Goal: Navigation & Orientation: Find specific page/section

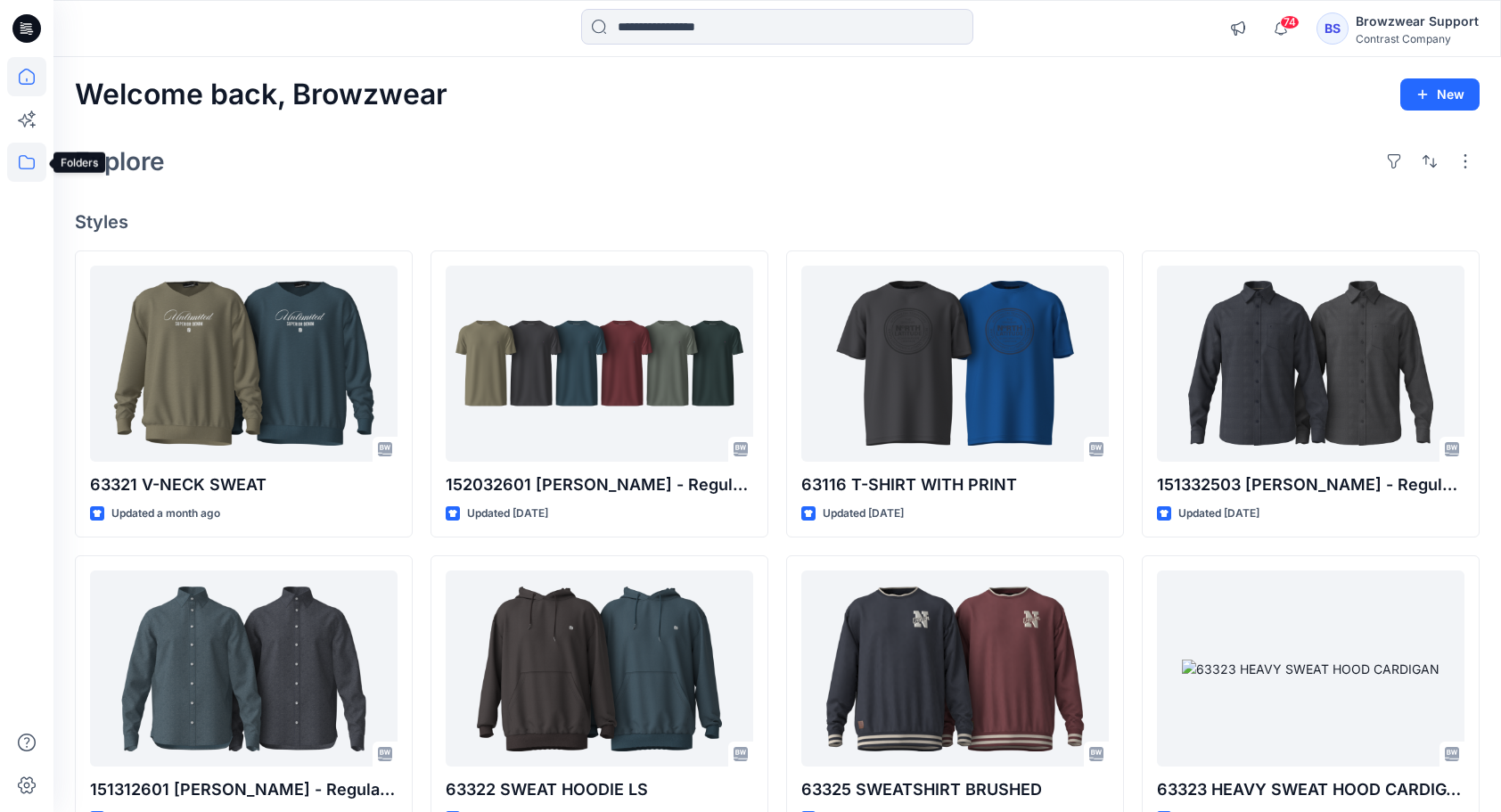
click at [22, 158] on icon at bounding box center [26, 162] width 39 height 39
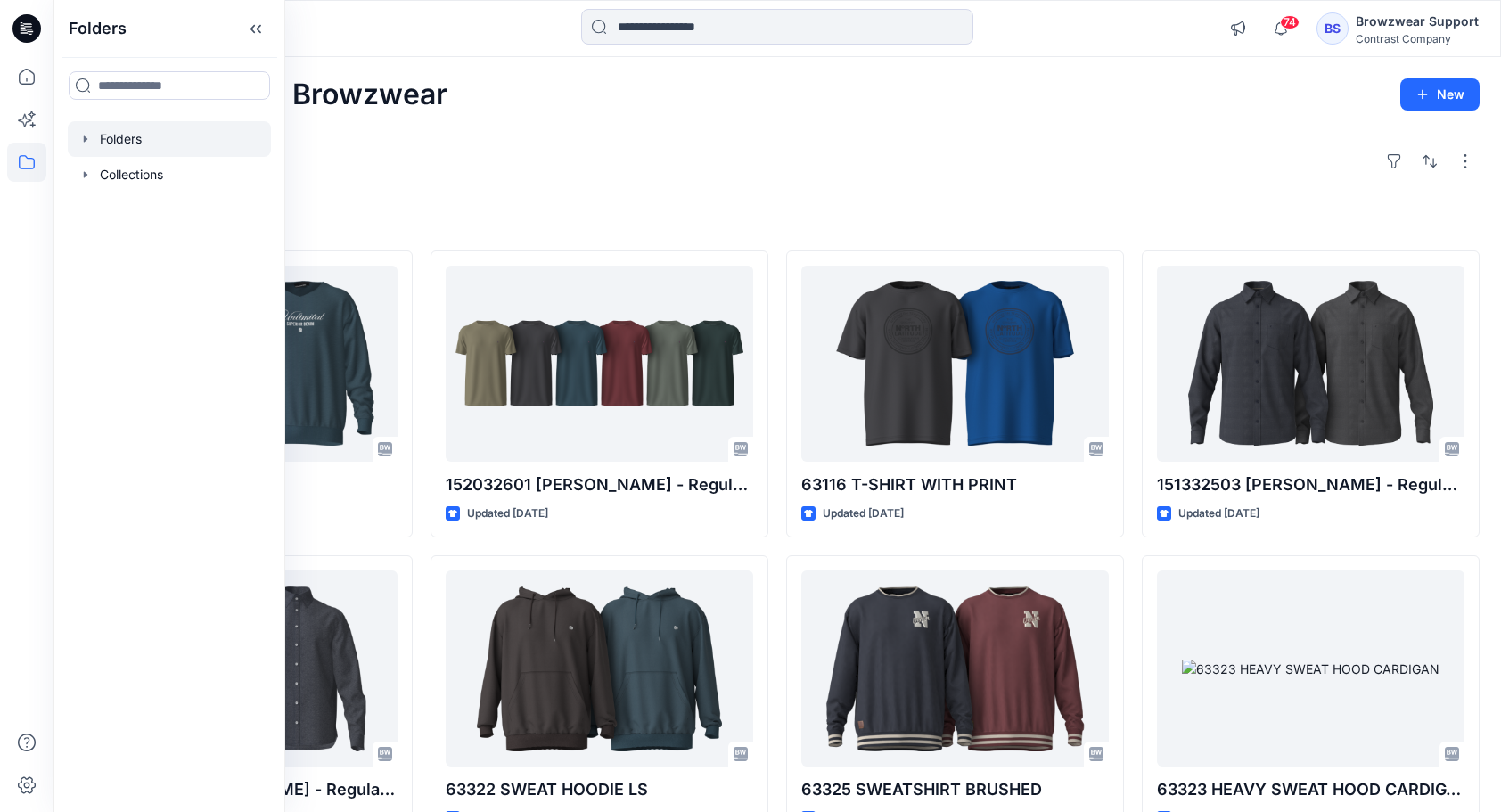
click at [85, 133] on icon "button" at bounding box center [85, 138] width 14 height 14
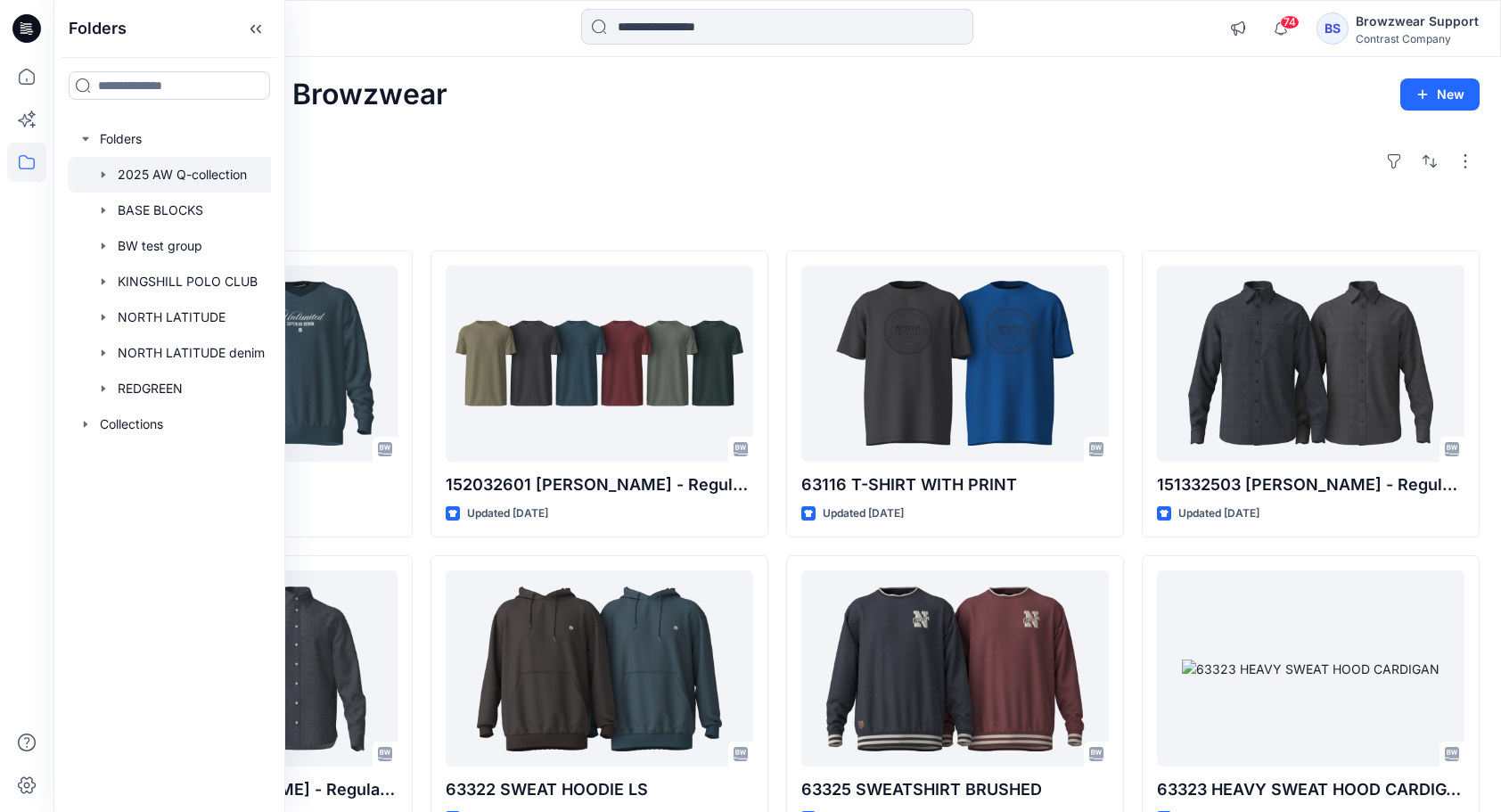
click at [134, 169] on div at bounding box center [172, 174] width 207 height 36
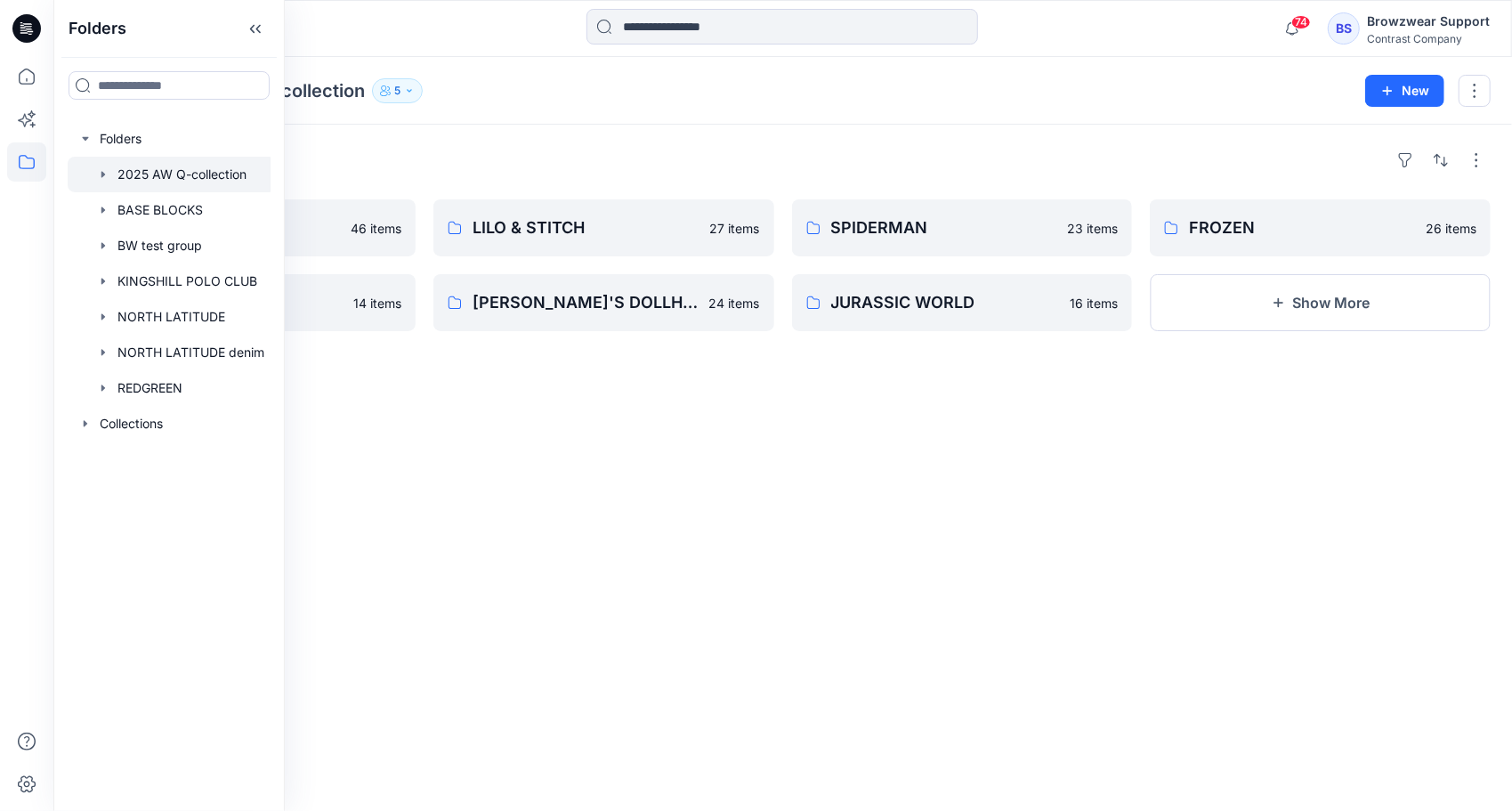
click at [799, 532] on div "Folders PAW PATROL 46 items SUPERMAN 14 items LILO & STITCH 27 items [PERSON_NA…" at bounding box center [782, 468] width 1458 height 686
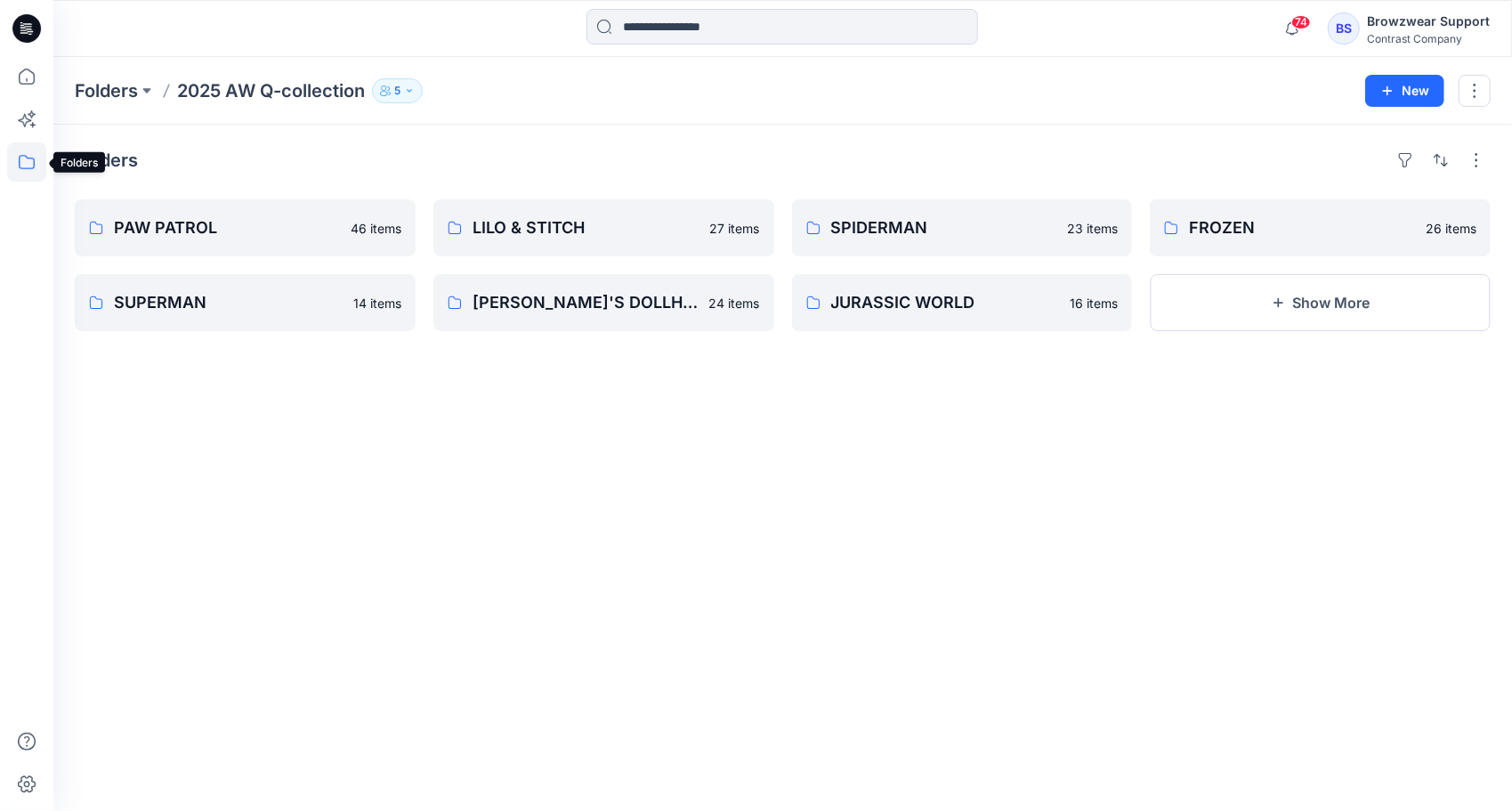
click at [28, 170] on icon at bounding box center [26, 162] width 39 height 39
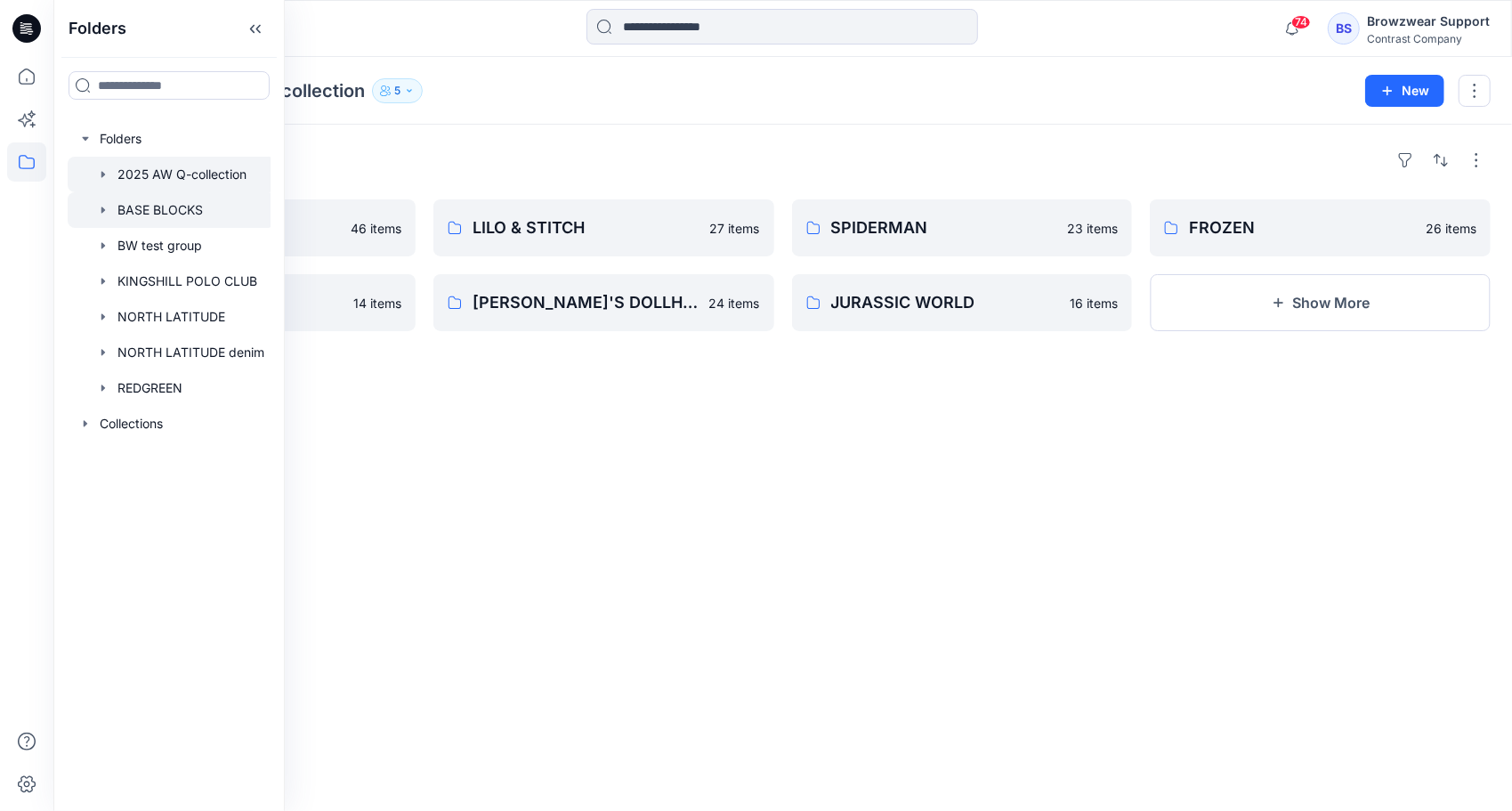
click at [128, 213] on div at bounding box center [172, 210] width 207 height 35
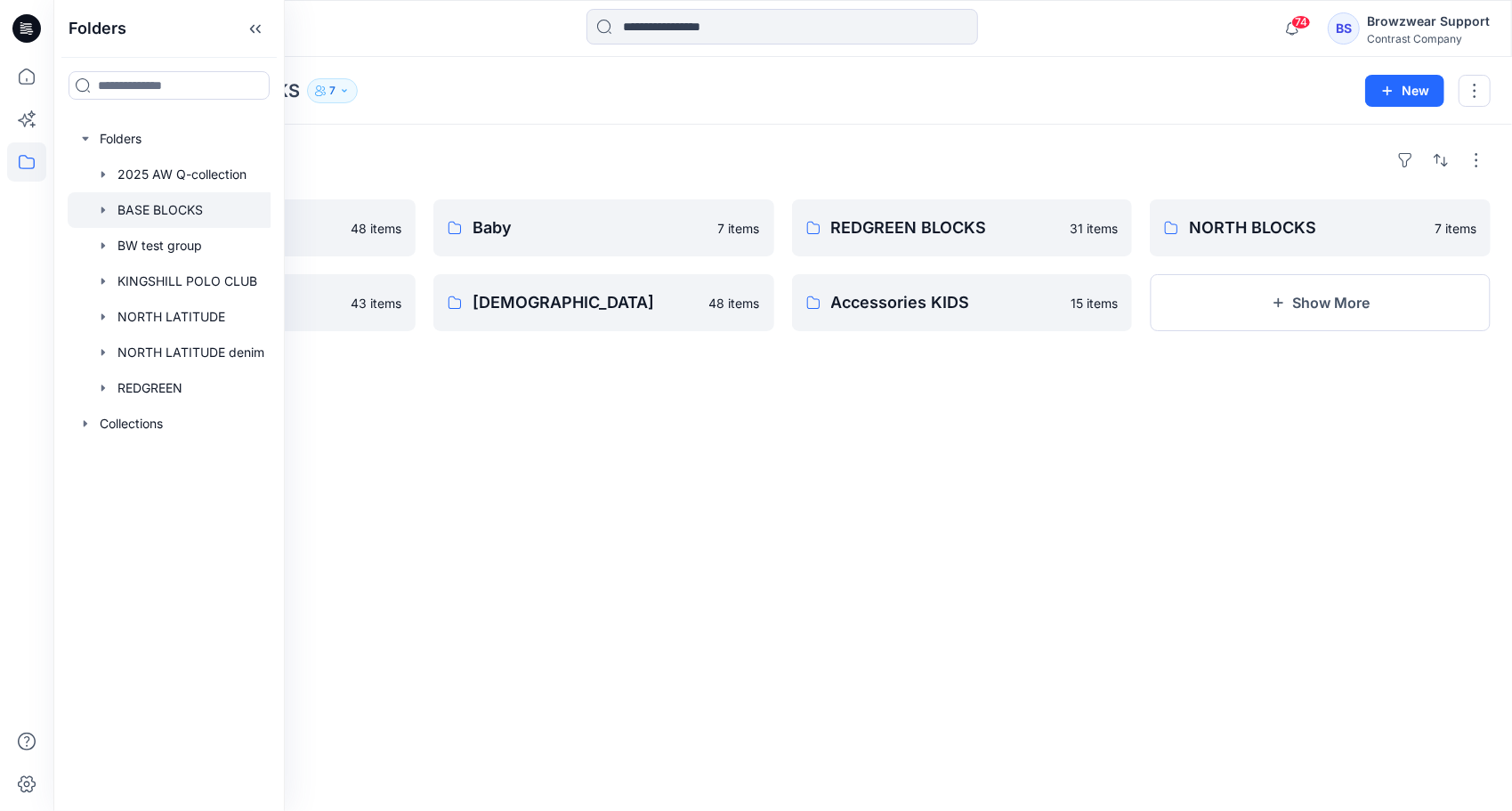
click at [522, 143] on div "Folders Men 48 items Kids 43 items Baby [DEMOGRAPHIC_DATA] items [DEMOGRAPHIC_D…" at bounding box center [782, 468] width 1458 height 686
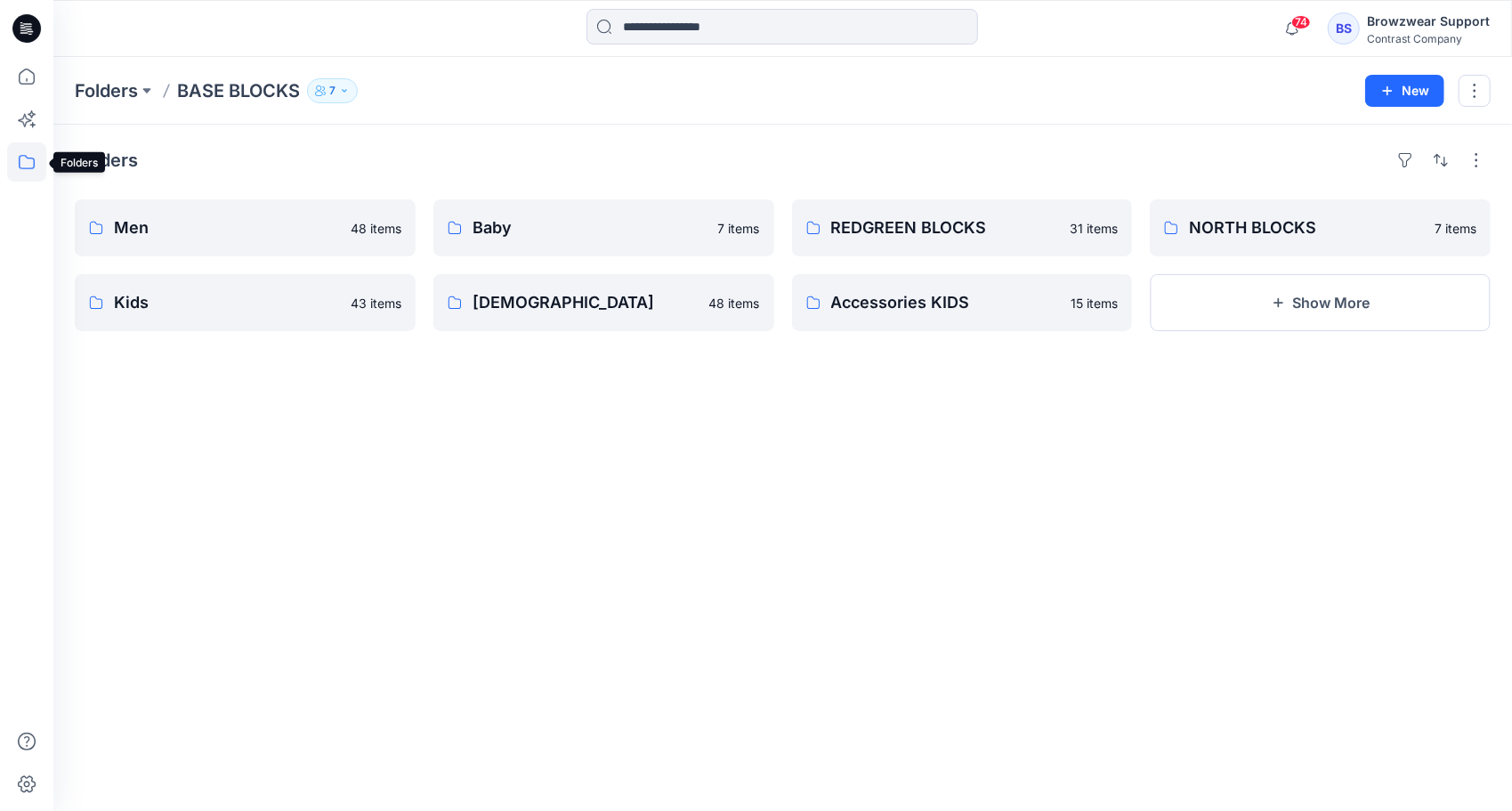
click at [33, 168] on icon at bounding box center [26, 162] width 16 height 14
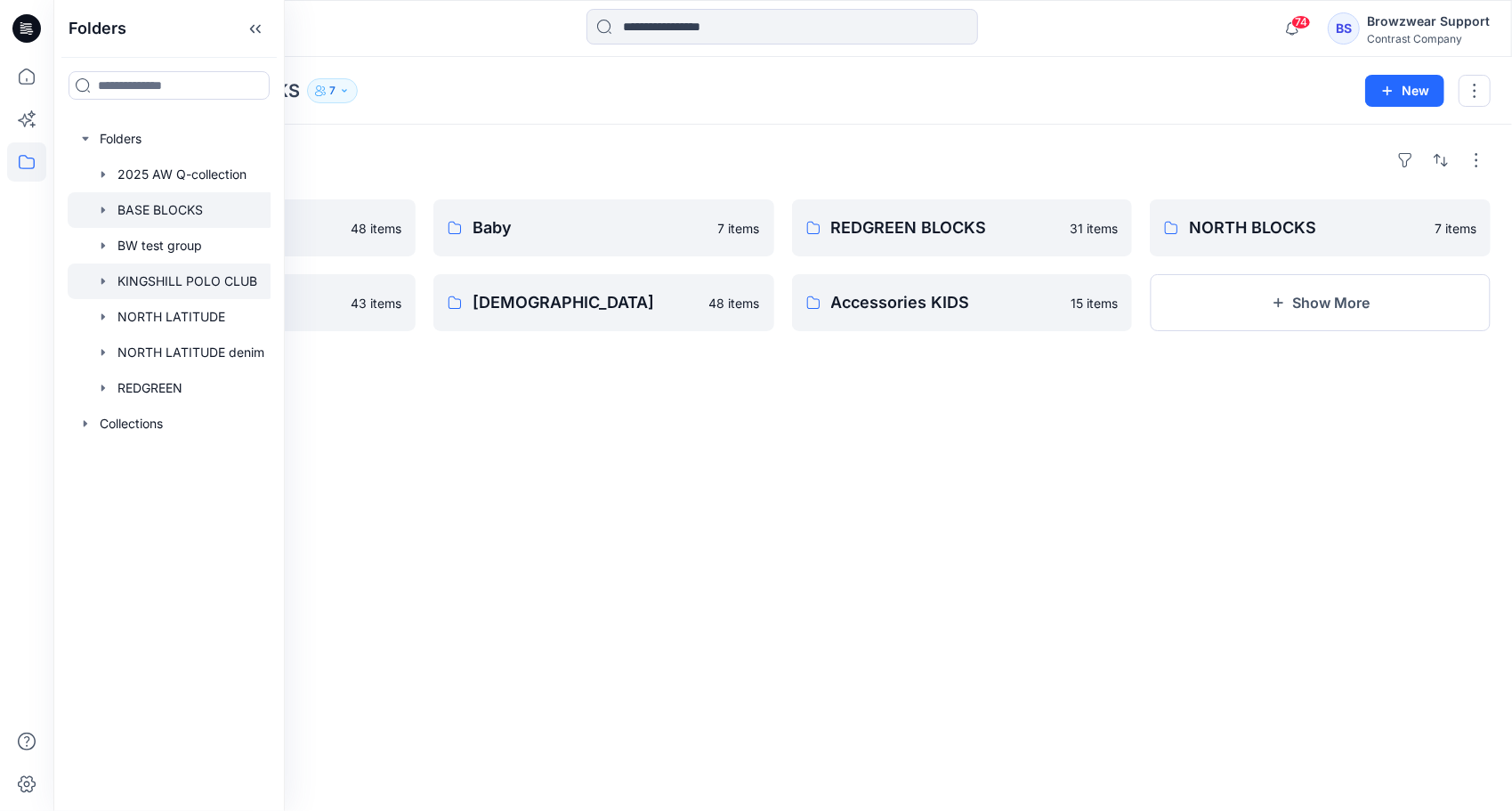
click at [181, 278] on div at bounding box center [172, 281] width 207 height 35
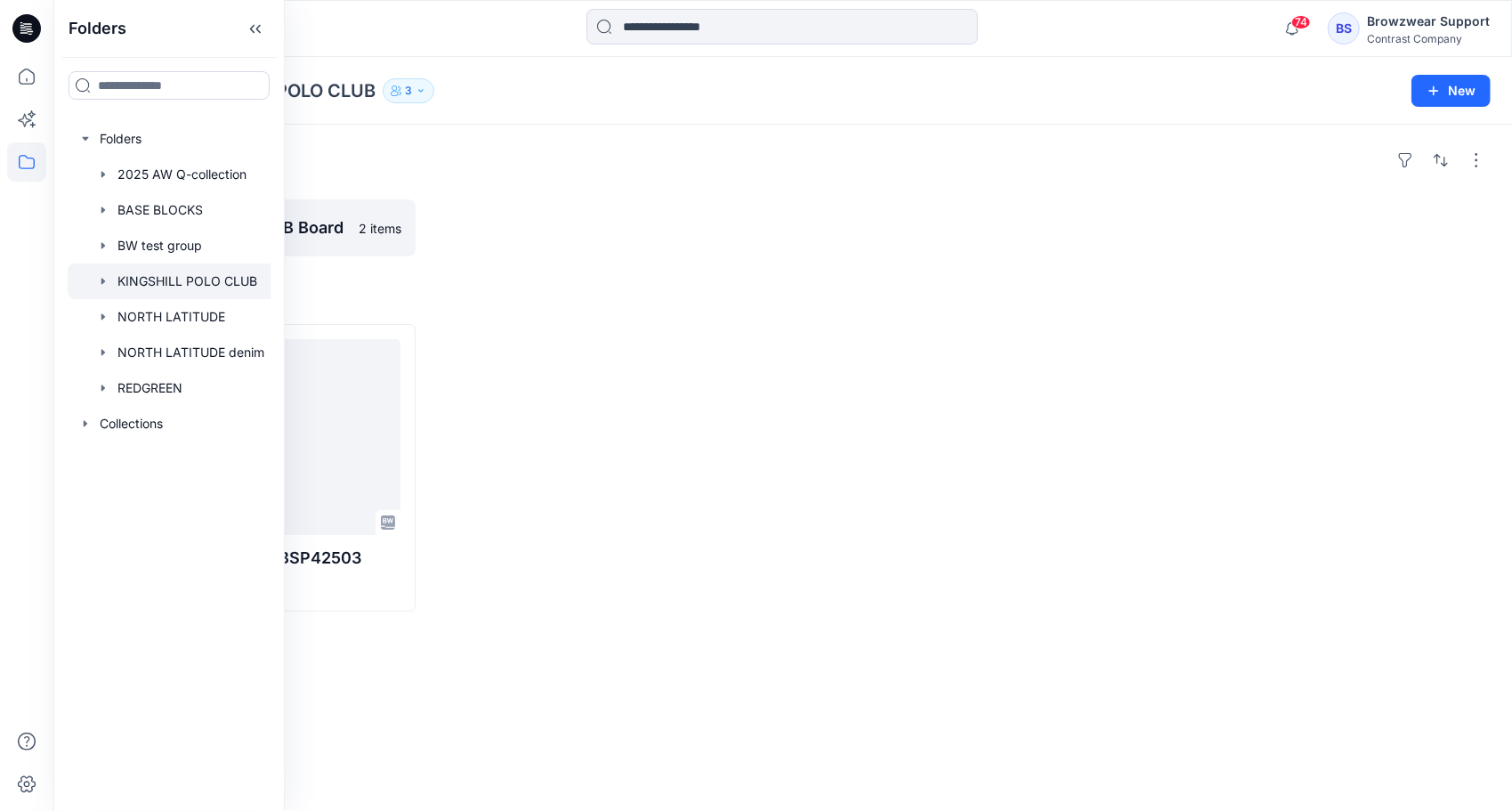
click at [555, 313] on div "Folders KINGSHILL POLO CLUB Board 2 items Styles Loading... KH30100 Sweat Pants…" at bounding box center [782, 468] width 1458 height 686
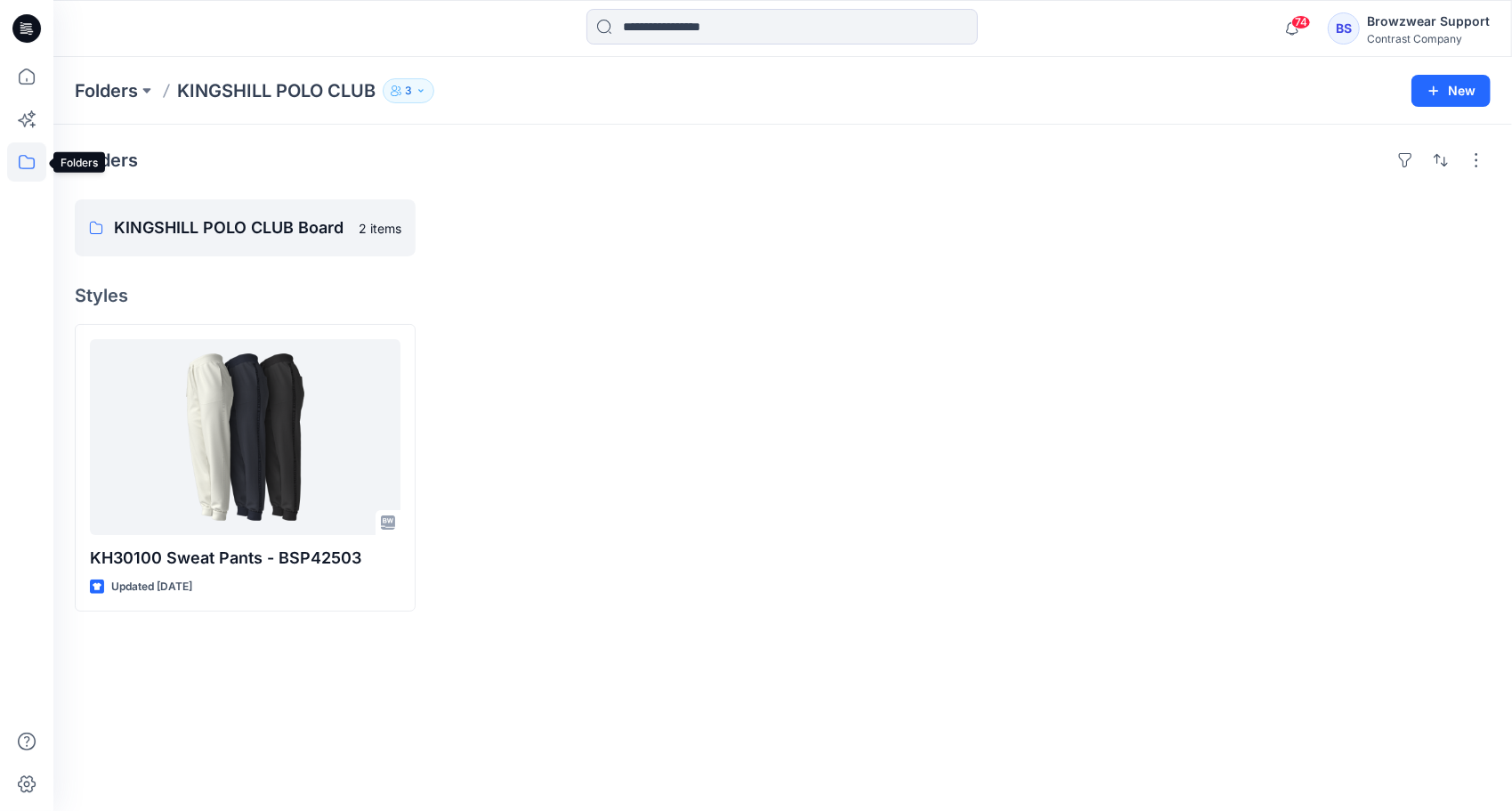
click at [31, 171] on icon at bounding box center [26, 162] width 39 height 39
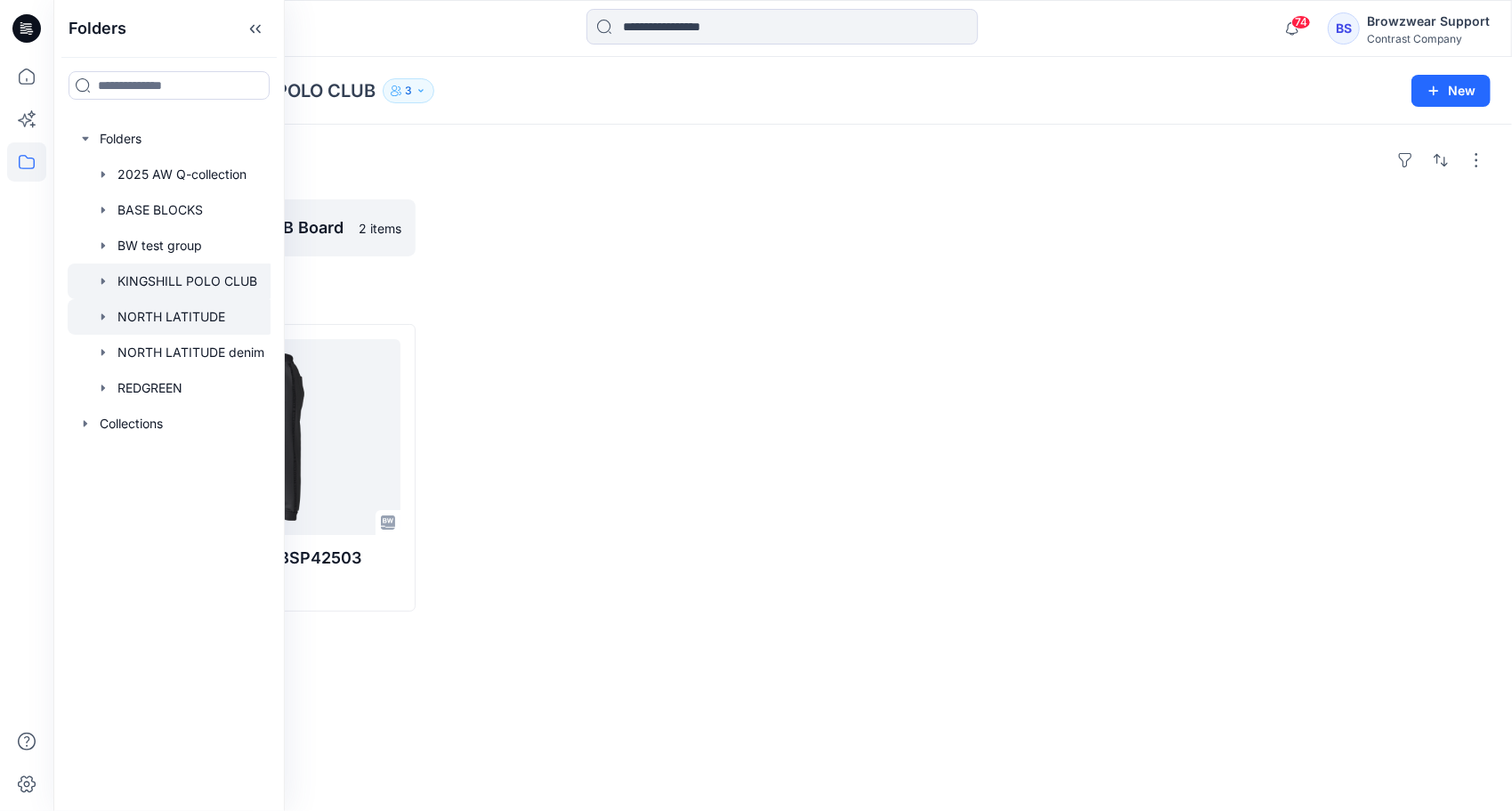
click at [164, 318] on div at bounding box center [172, 316] width 207 height 35
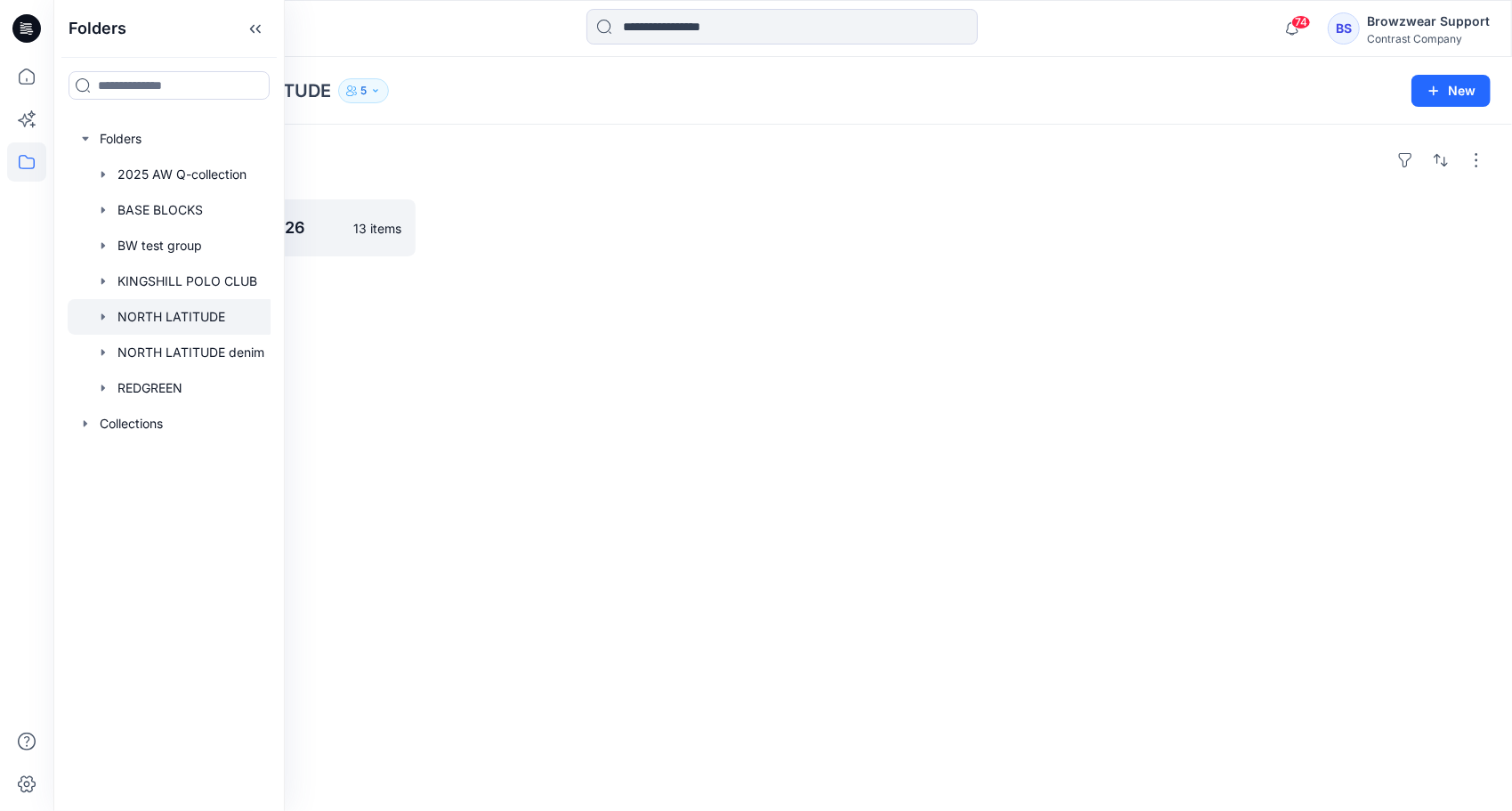
click at [485, 106] on div "Folders NORTH LATITUDE 5 New" at bounding box center [782, 90] width 1458 height 68
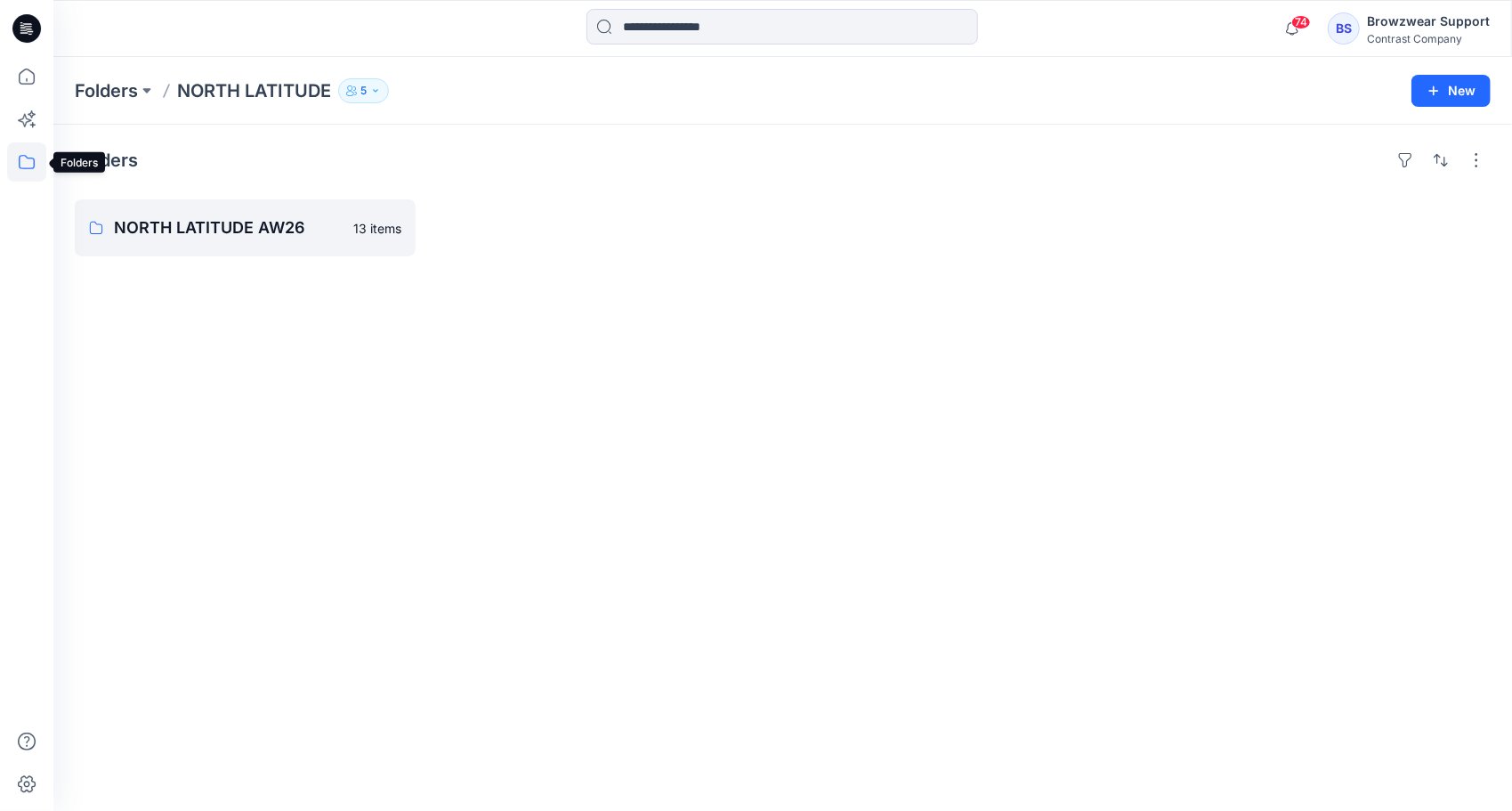
click at [27, 166] on icon at bounding box center [26, 162] width 39 height 39
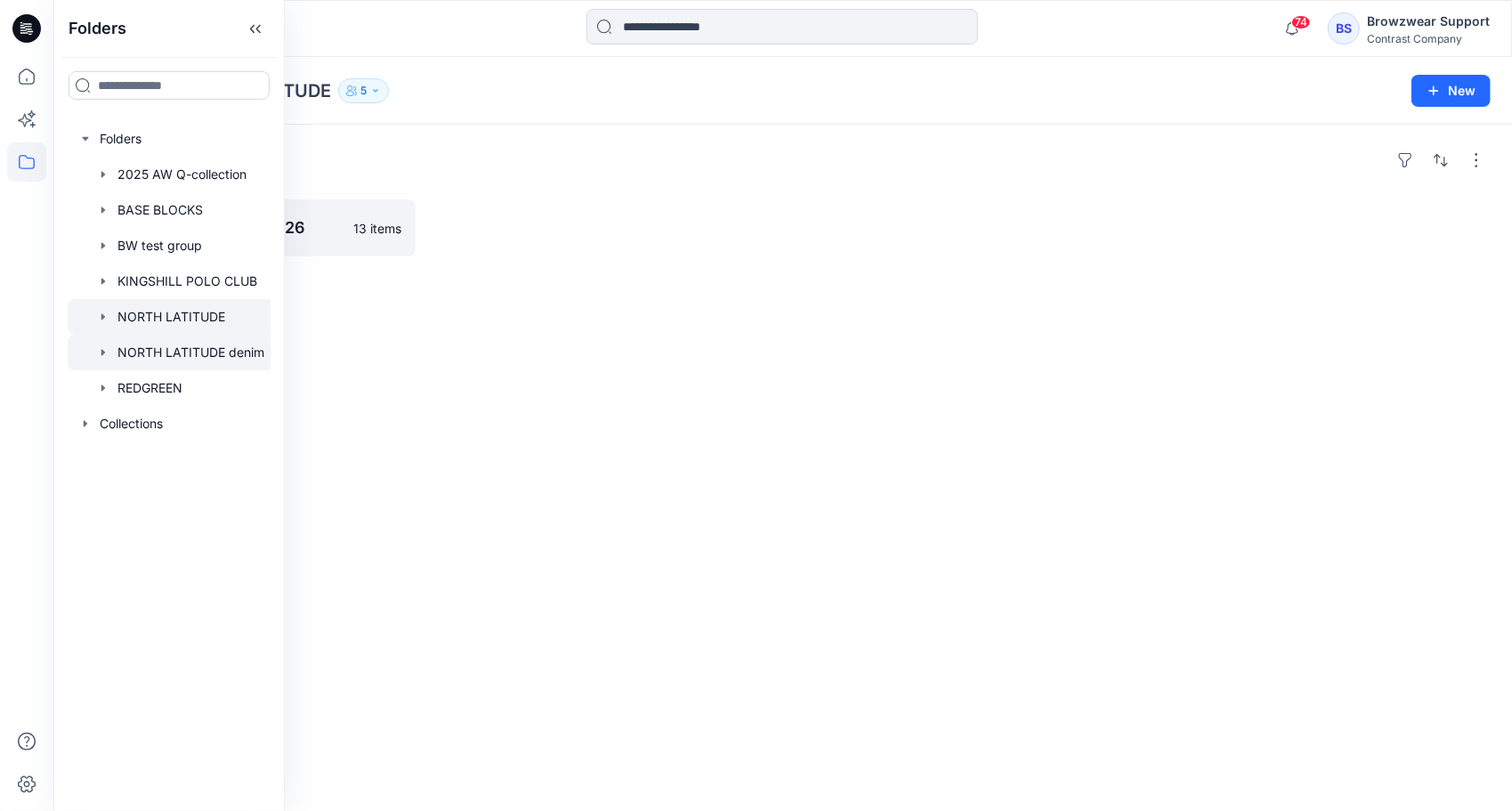
click at [168, 351] on div at bounding box center [172, 352] width 207 height 35
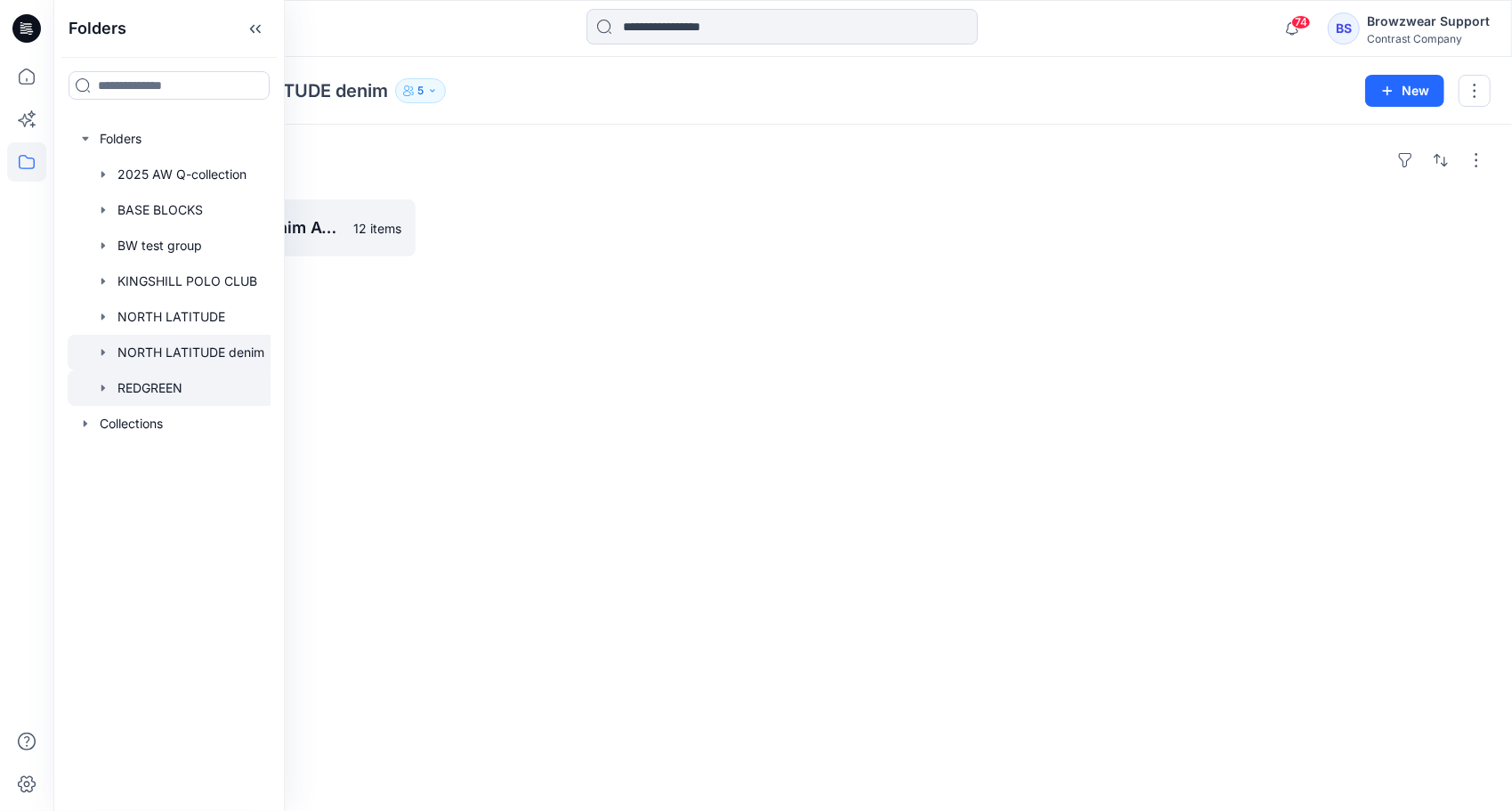
click at [159, 379] on div at bounding box center [172, 387] width 207 height 35
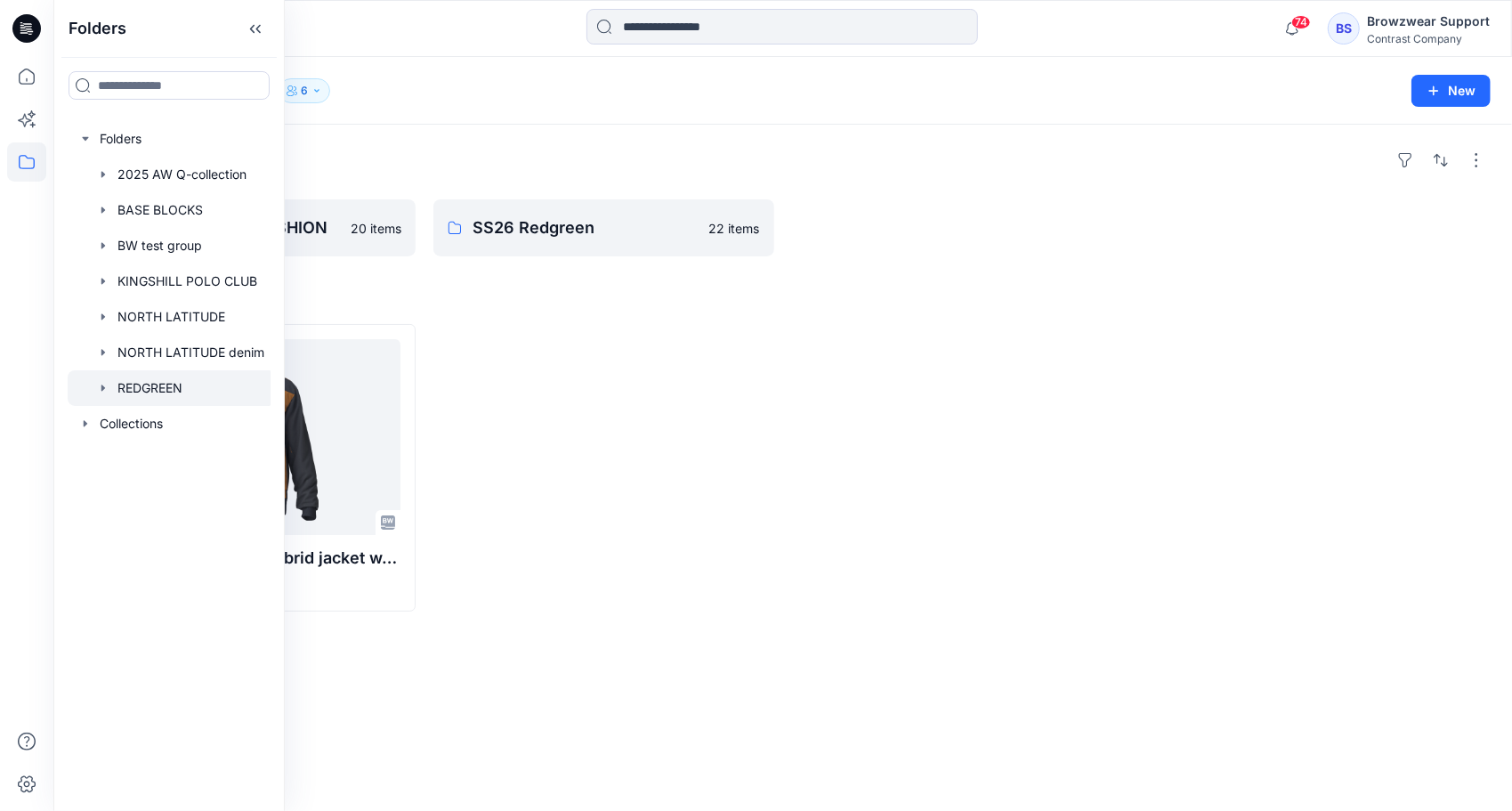
click at [1121, 401] on div at bounding box center [963, 468] width 341 height 288
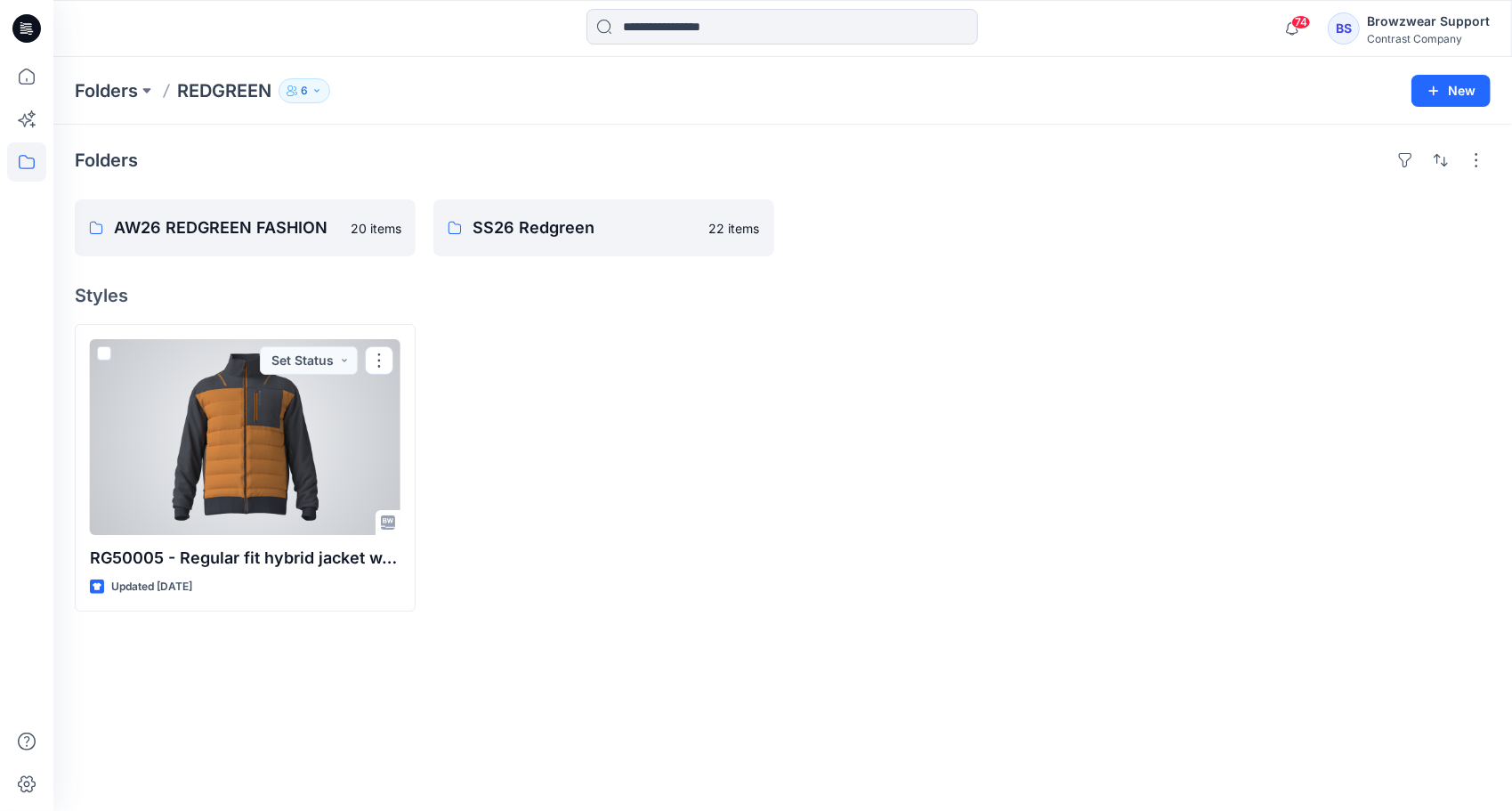
drag, startPoint x: 214, startPoint y: 430, endPoint x: 231, endPoint y: 431, distance: 17.0
click at [214, 430] on div at bounding box center [245, 437] width 311 height 196
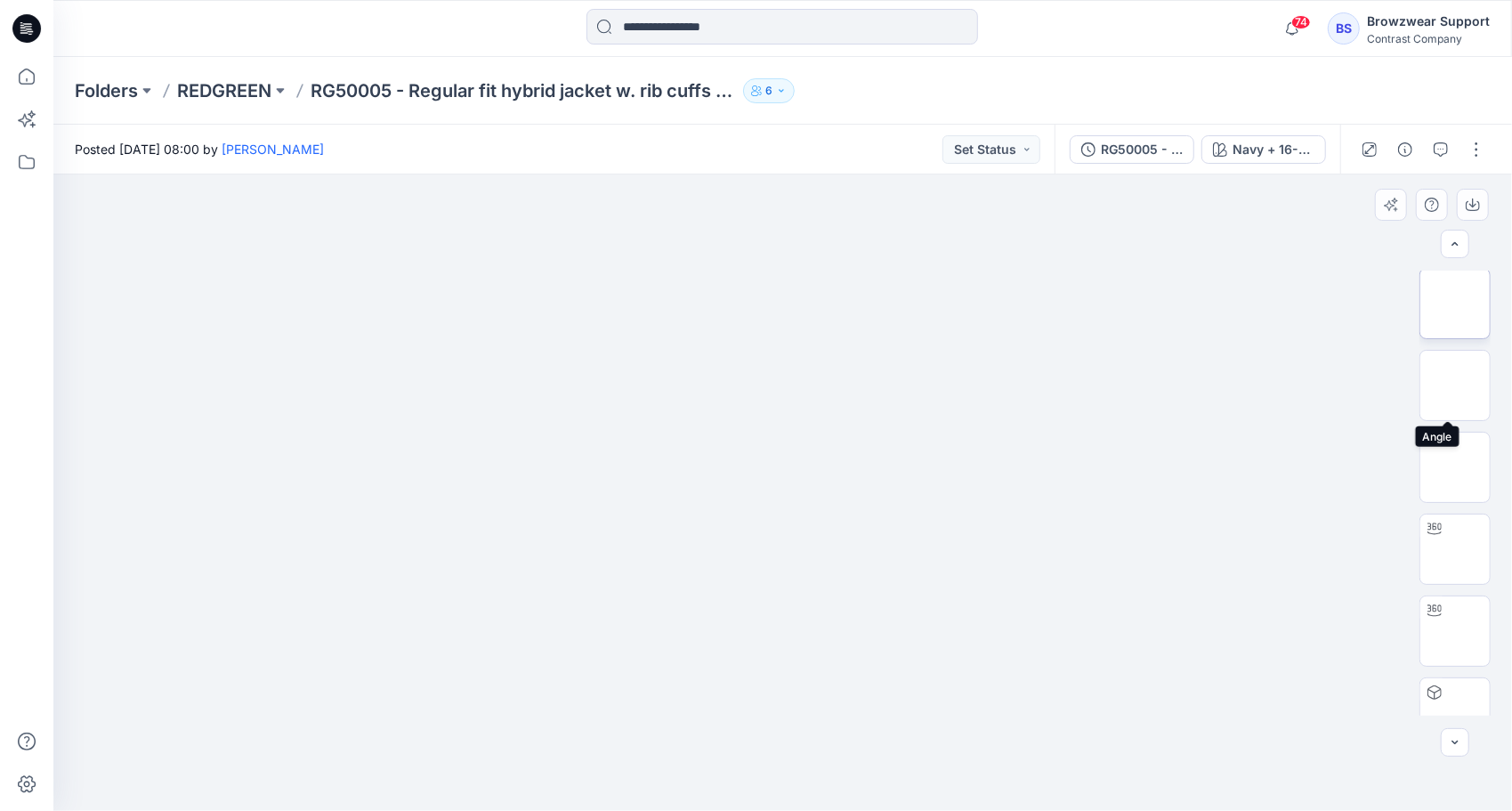
scroll to position [89, 0]
